Goal: Register for event/course

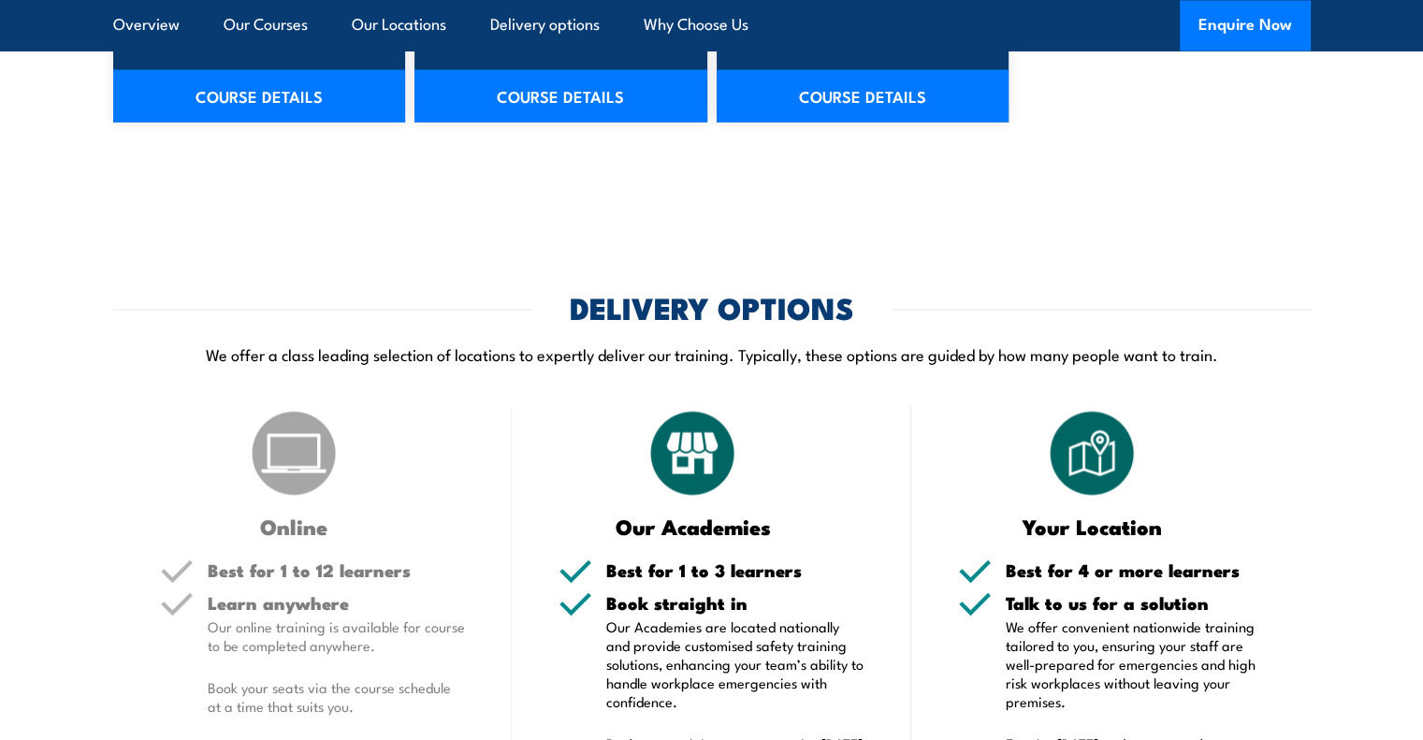
scroll to position [3281, 0]
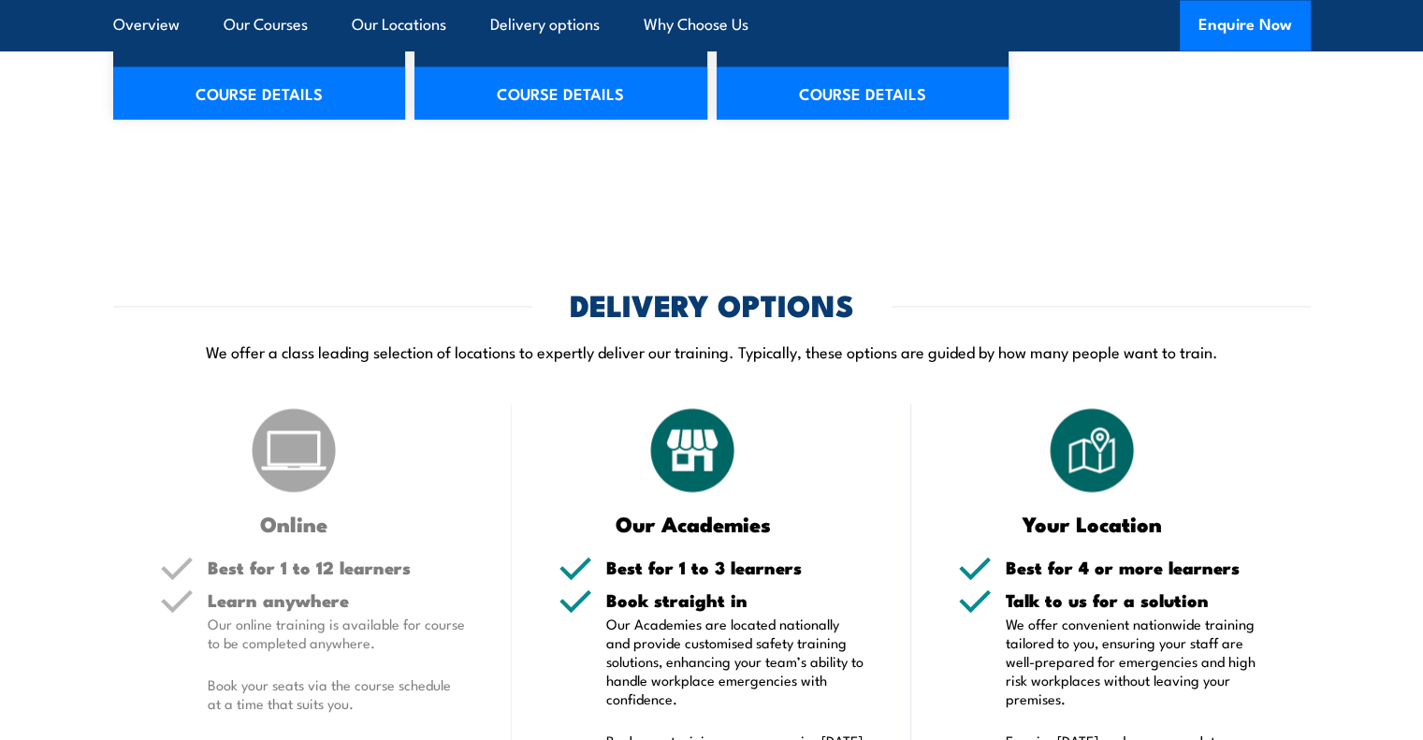
click at [274, 491] on img at bounding box center [294, 450] width 94 height 94
click at [693, 488] on img at bounding box center [692, 450] width 94 height 94
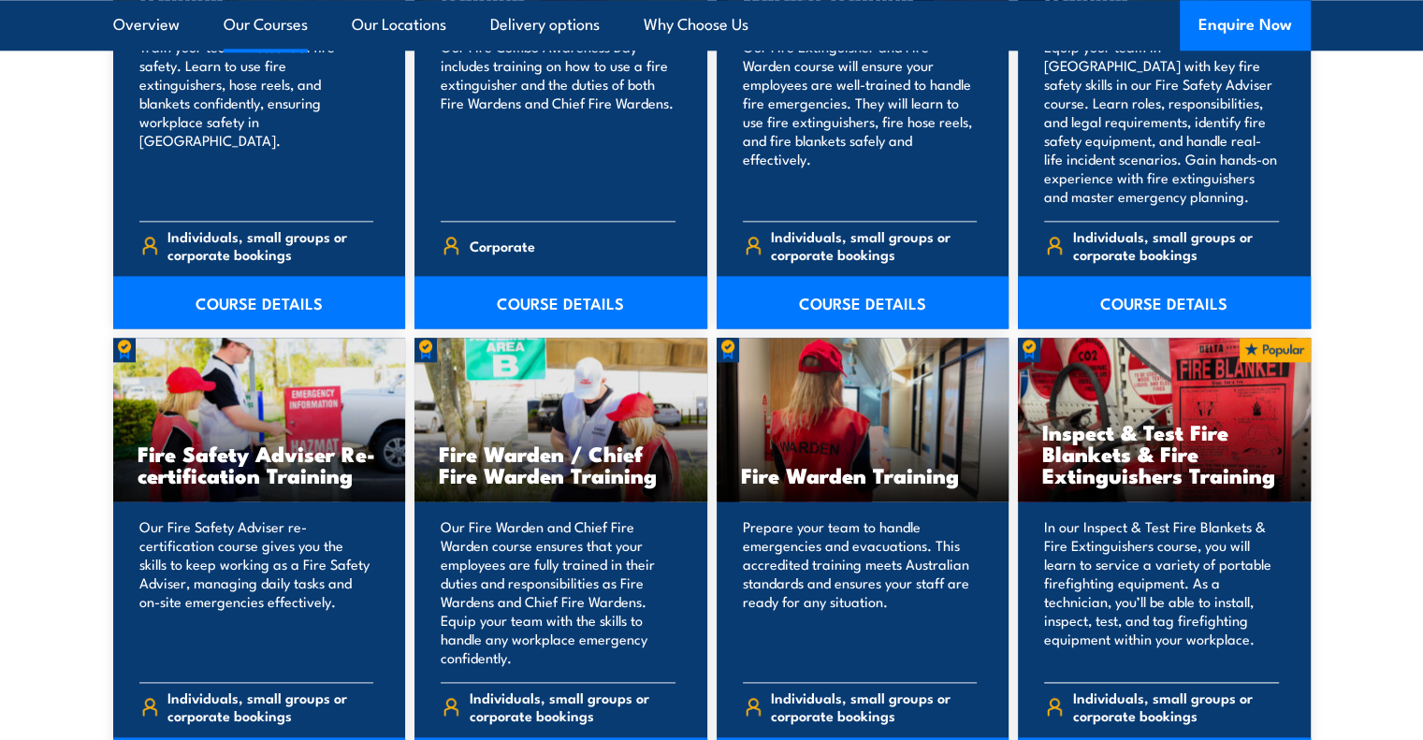
scroll to position [2211, 0]
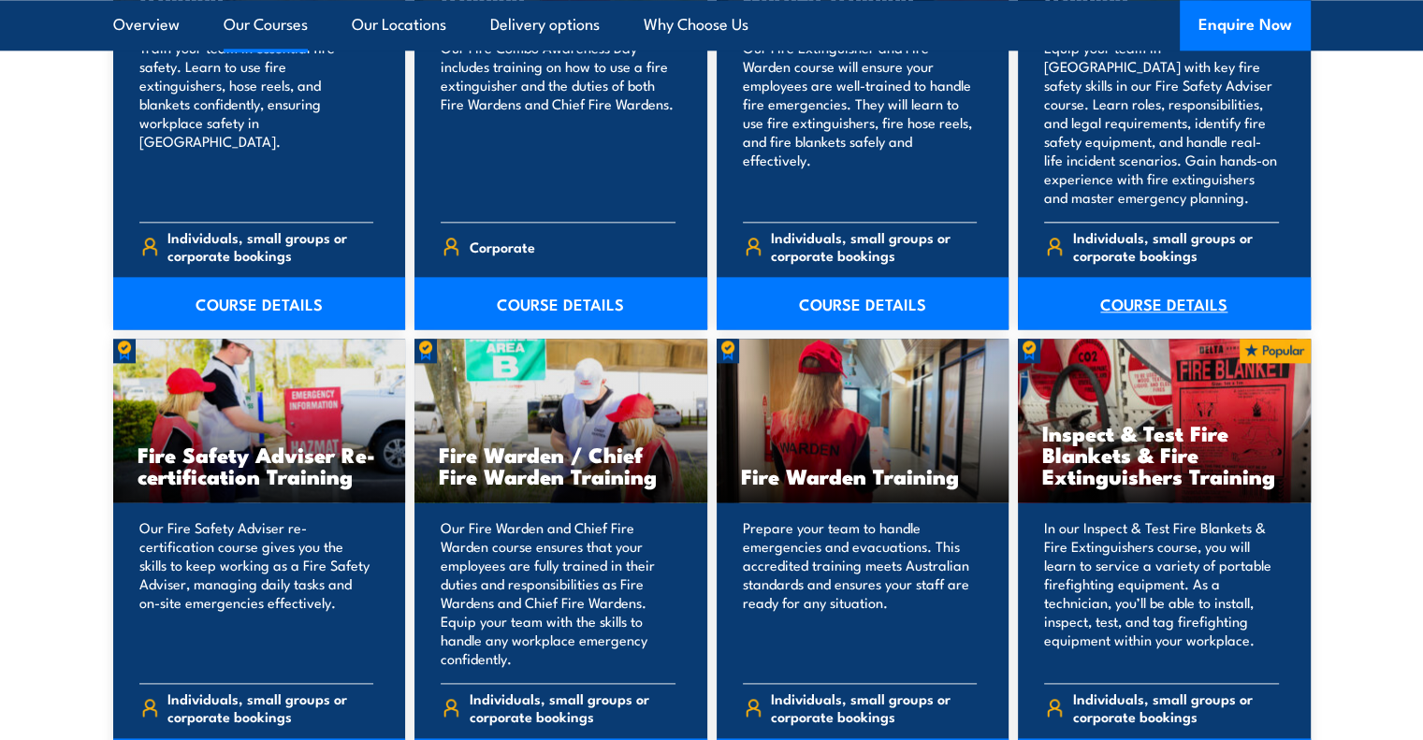
click at [1206, 291] on link "COURSE DETAILS" at bounding box center [1164, 303] width 293 height 52
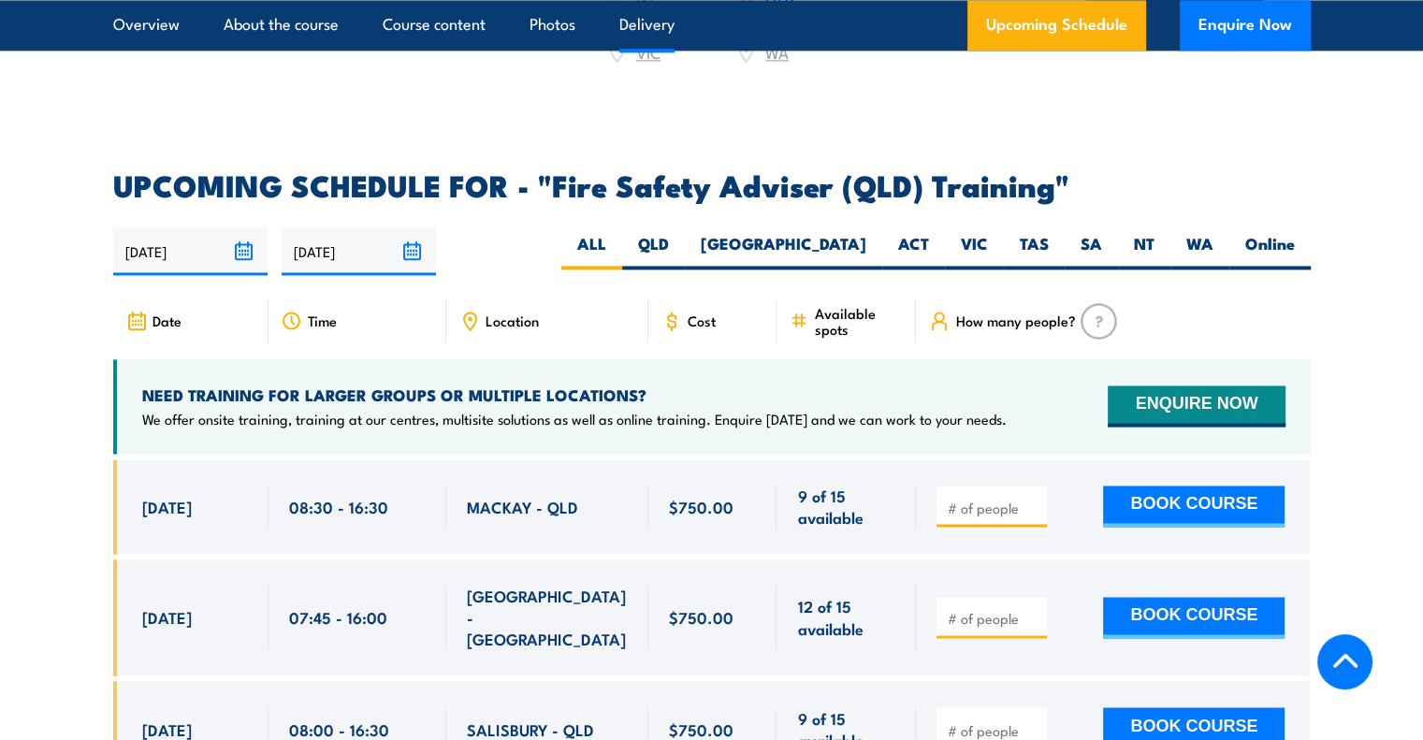
scroll to position [2737, 0]
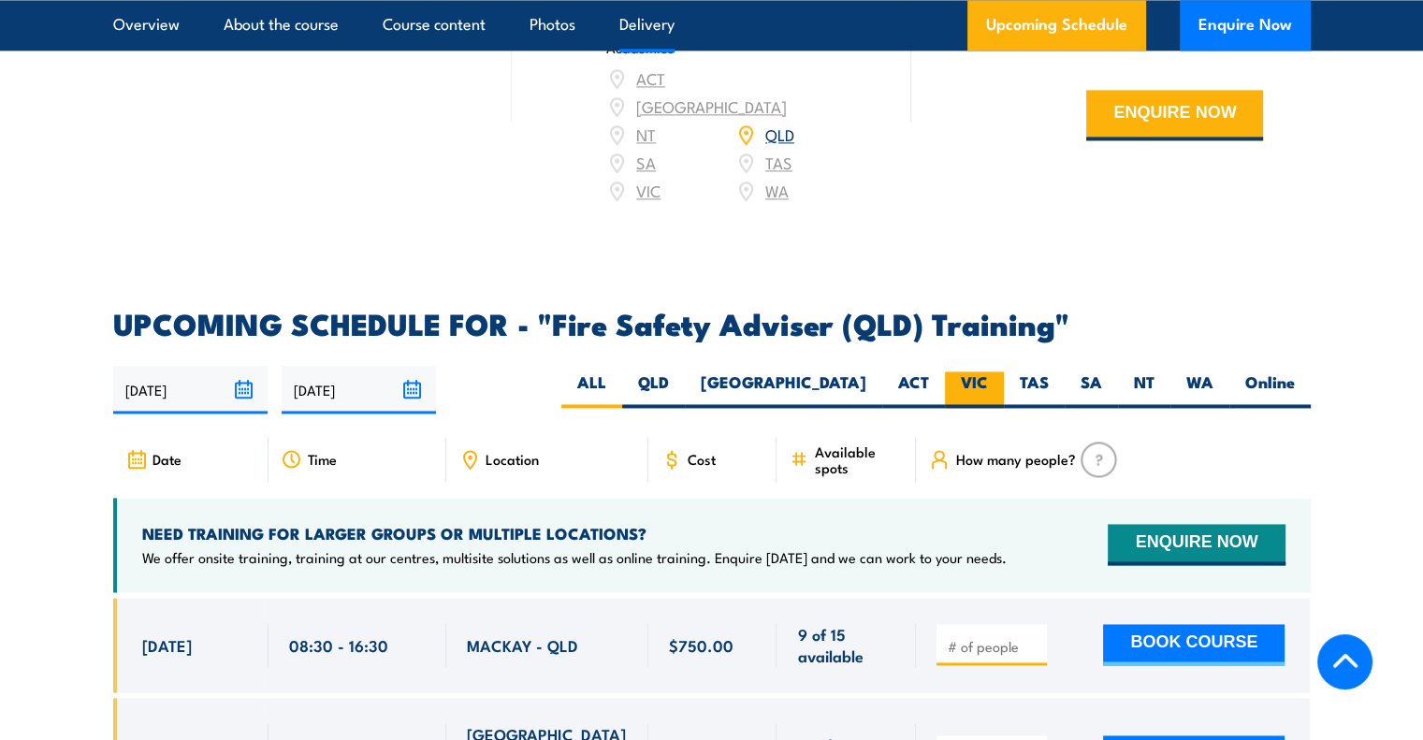
click at [965, 392] on label "VIC" at bounding box center [974, 389] width 59 height 36
click at [988, 384] on input "VIC" at bounding box center [994, 377] width 12 height 12
radio input "true"
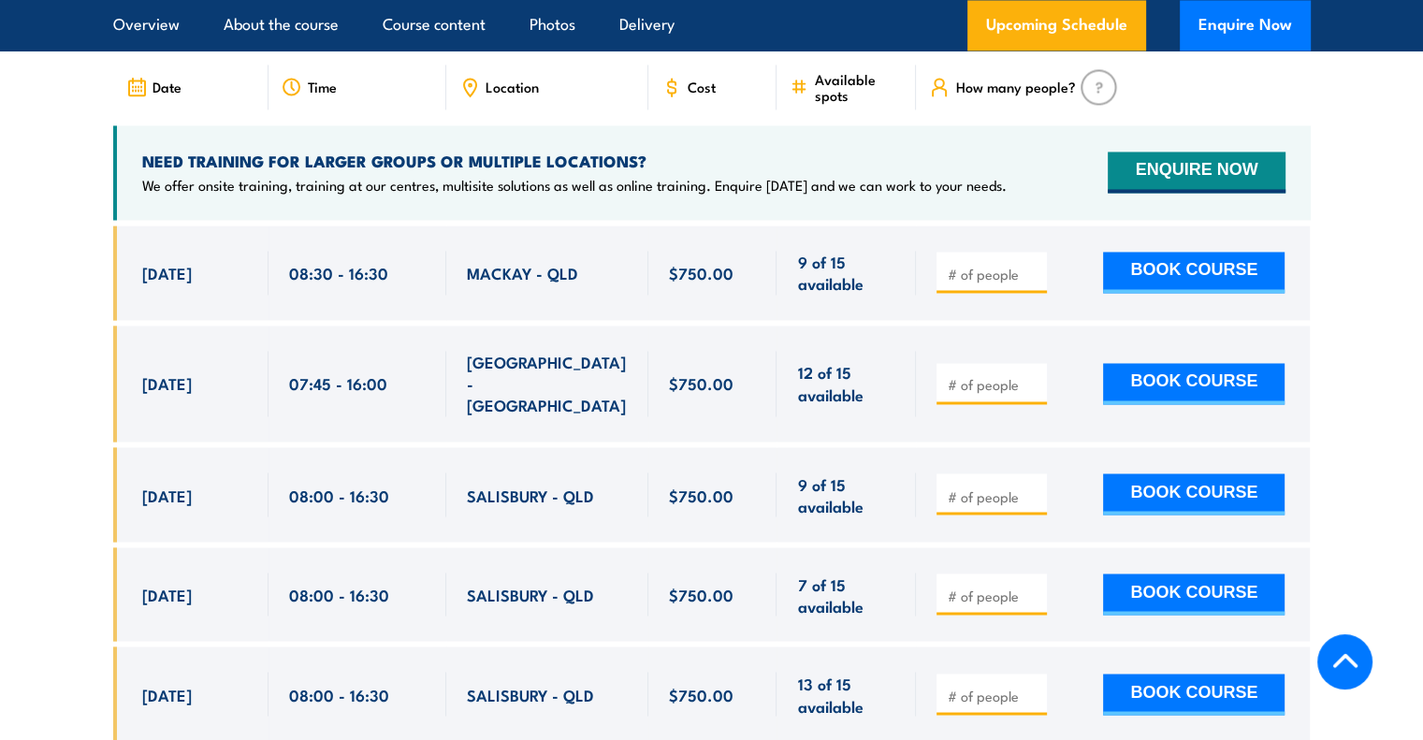
scroll to position [3111, 0]
